Goal: Transaction & Acquisition: Purchase product/service

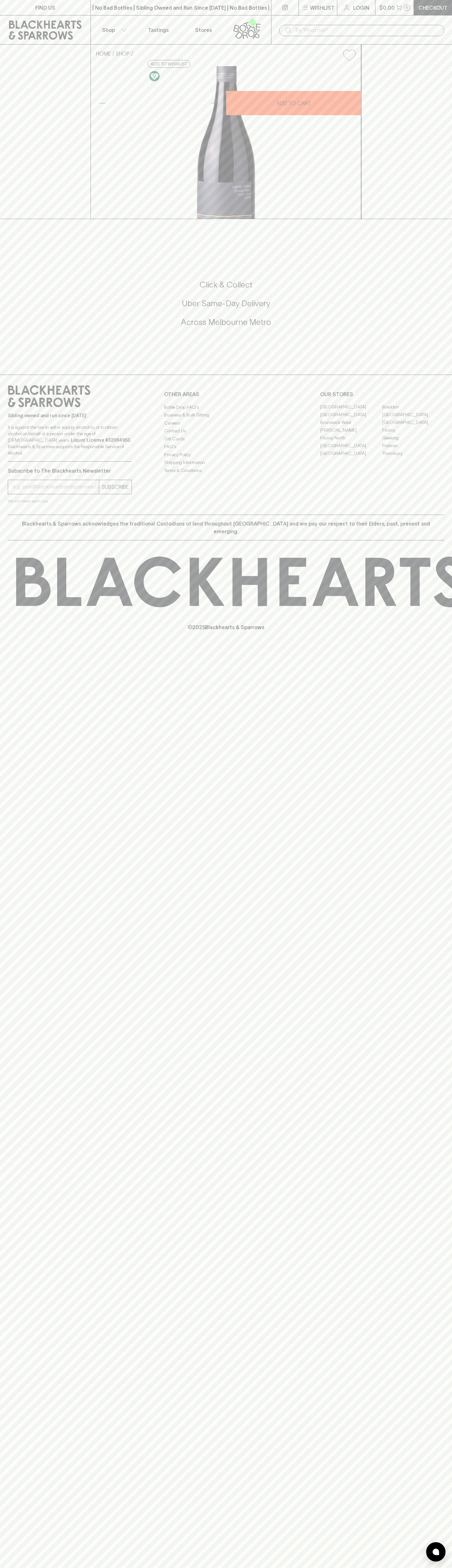
click at [426, 10] on p "Checkout" at bounding box center [433, 7] width 29 height 8
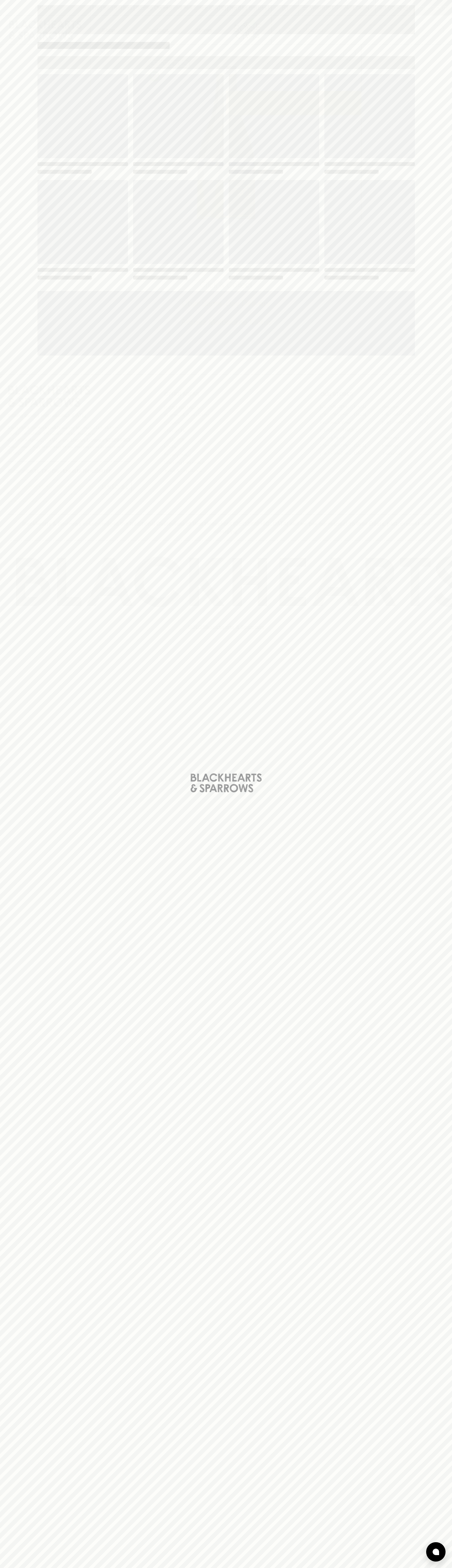
click at [438, 1010] on div "Loading" at bounding box center [226, 784] width 452 height 1568
click at [251, 1567] on html "FIND US | No Bad Bottles | Sibling Owned and Run Since 2006 | No Bad Bottles | …" at bounding box center [226, 784] width 452 height 1568
click at [7, 1385] on div "Loading" at bounding box center [226, 784] width 452 height 1568
